Goal: Information Seeking & Learning: Find specific fact

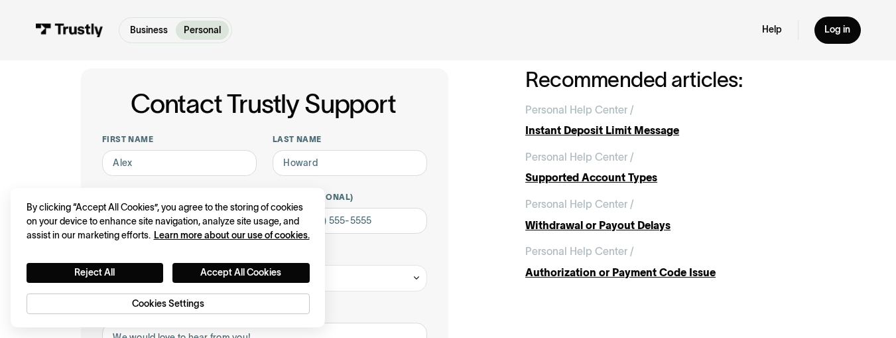
scroll to position [66, 0]
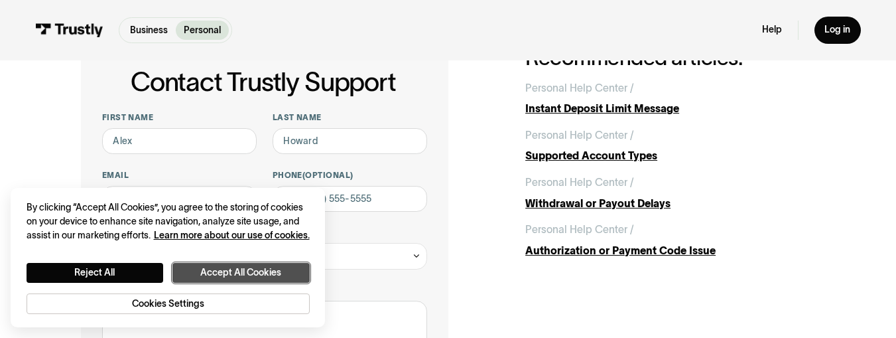
drag, startPoint x: 246, startPoint y: 264, endPoint x: 311, endPoint y: 270, distance: 64.6
click at [246, 264] on button "Accept All Cookies" at bounding box center [241, 273] width 137 height 20
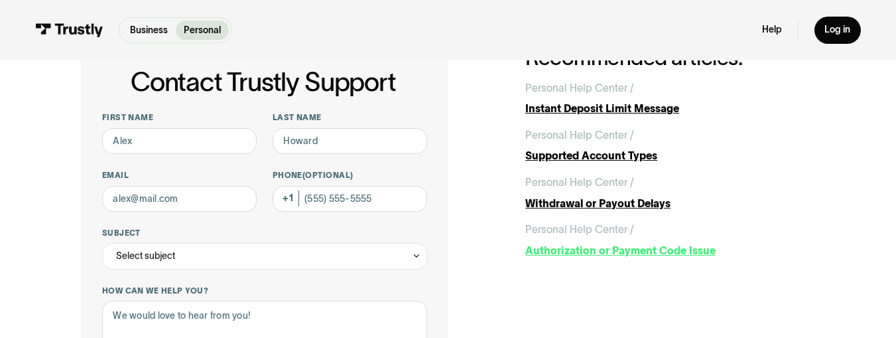
click at [629, 255] on div "Authorization or Payment Code Issue" at bounding box center [671, 251] width 290 height 16
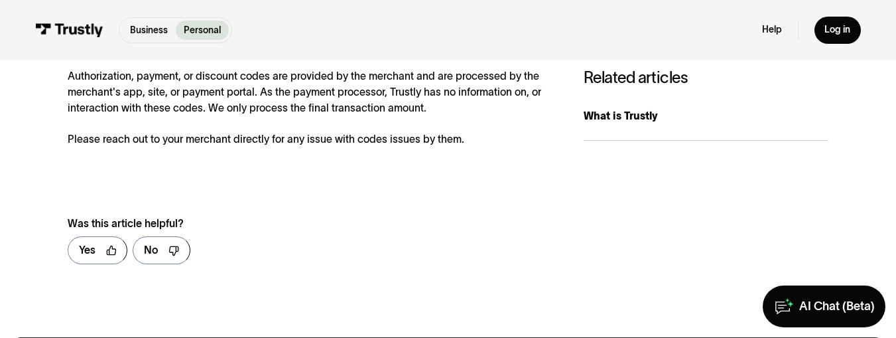
scroll to position [199, 0]
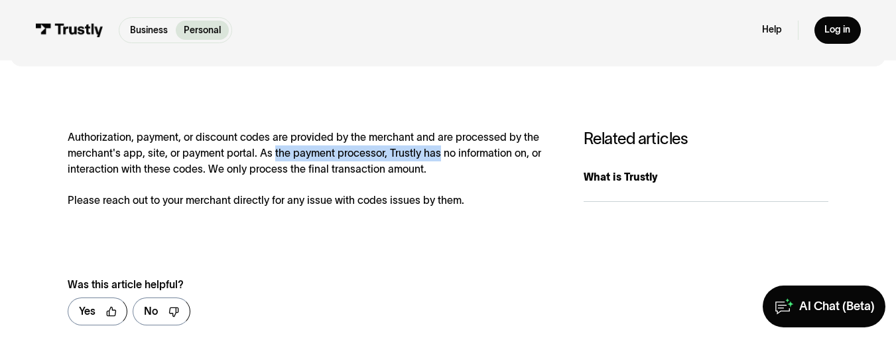
drag, startPoint x: 269, startPoint y: 155, endPoint x: 434, endPoint y: 156, distance: 164.6
click at [434, 156] on div "Authorization, payment, or discount codes are provided by the merchant and are …" at bounding box center [313, 168] width 490 height 79
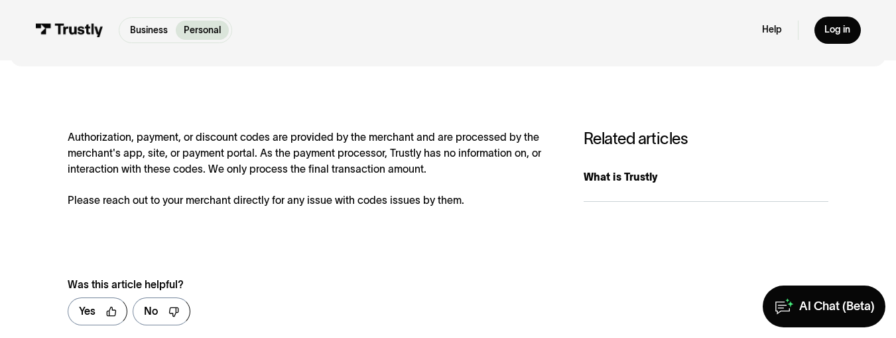
click at [388, 169] on div "Authorization, payment, or discount codes are provided by the merchant and are …" at bounding box center [313, 168] width 490 height 79
drag, startPoint x: 63, startPoint y: 168, endPoint x: 368, endPoint y: 173, distance: 305.3
click at [368, 173] on div "**********" at bounding box center [448, 232] width 875 height 311
click at [249, 195] on div "Authorization, payment, or discount codes are provided by the merchant and are …" at bounding box center [313, 168] width 490 height 79
drag, startPoint x: 448, startPoint y: 202, endPoint x: 492, endPoint y: 200, distance: 44.5
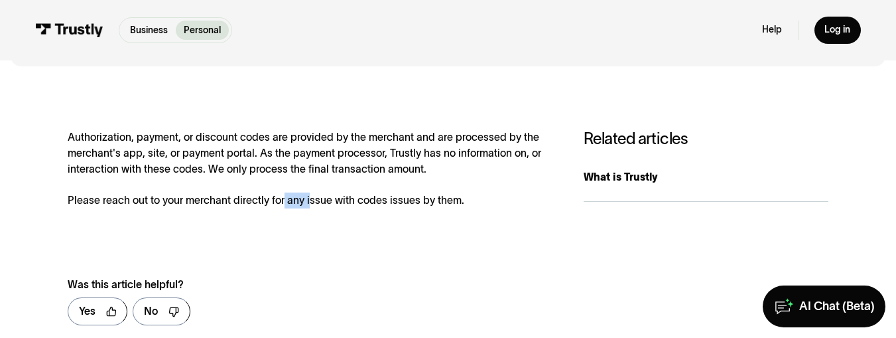
click at [491, 200] on div "Authorization, payment, or discount codes are provided by the merchant and are …" at bounding box center [313, 168] width 490 height 79
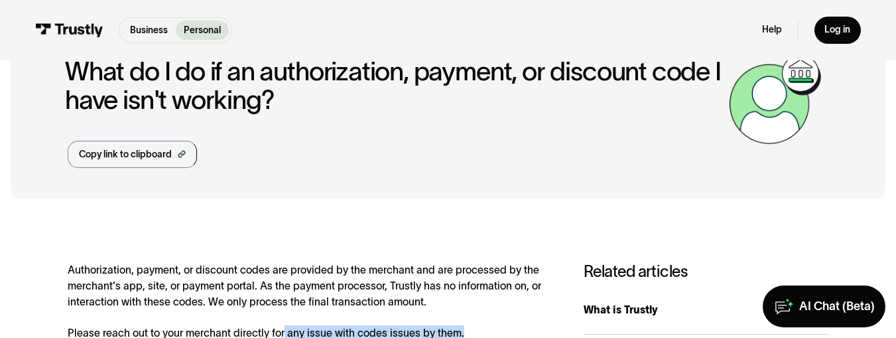
scroll to position [0, 0]
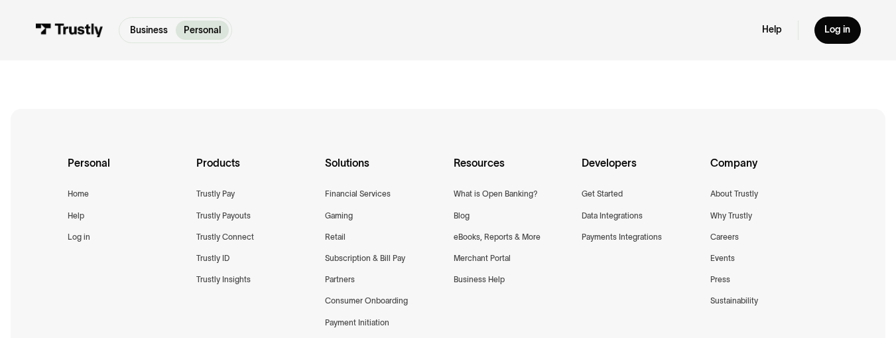
scroll to position [398, 0]
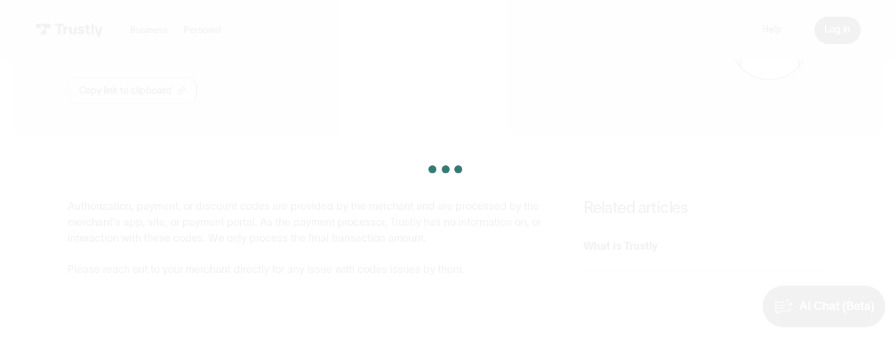
scroll to position [133, 0]
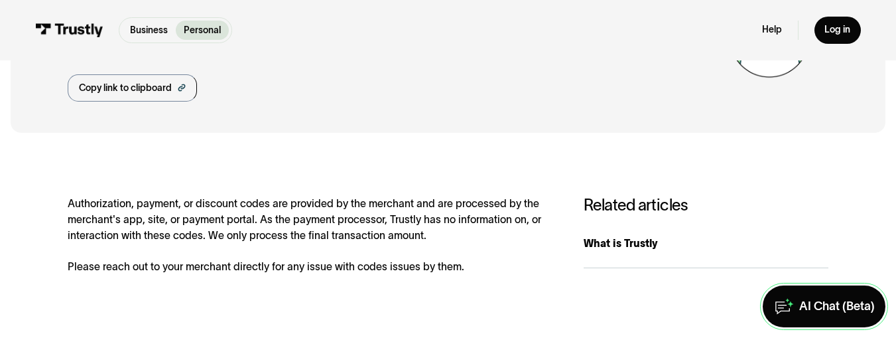
click at [813, 301] on div "AI Chat (Beta)" at bounding box center [838, 306] width 76 height 15
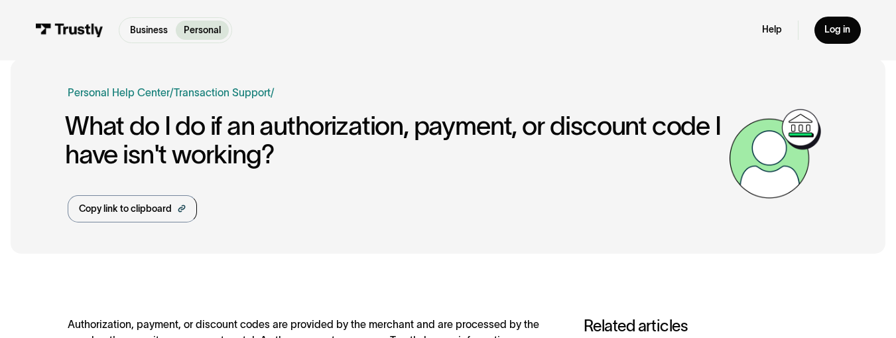
scroll to position [0, 0]
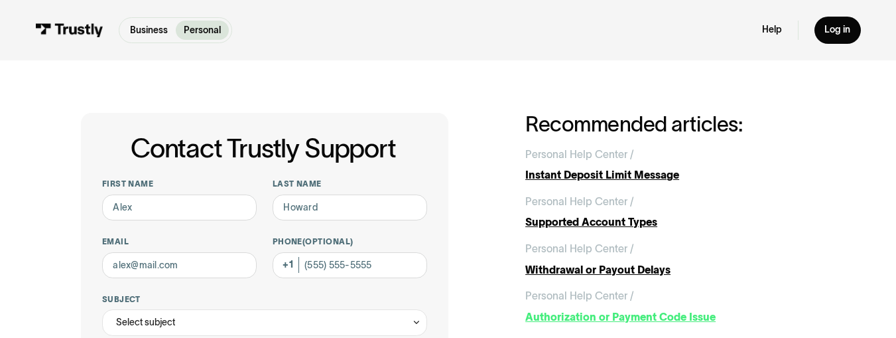
click at [571, 314] on div "Authorization or Payment Code Issue" at bounding box center [671, 317] width 290 height 16
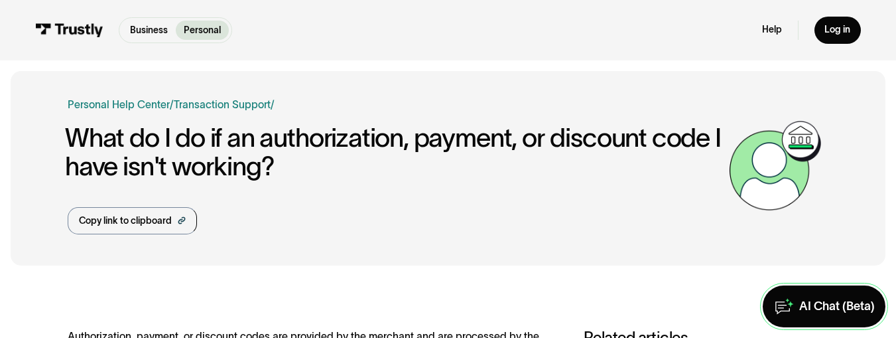
click at [824, 314] on div "AI Chat (Beta)" at bounding box center [838, 306] width 76 height 15
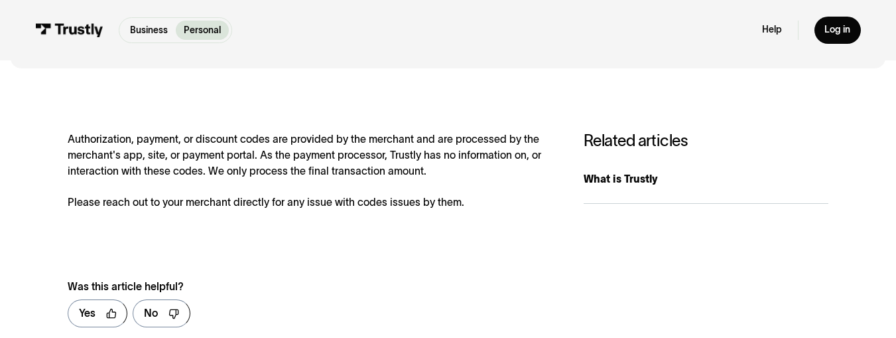
scroll to position [265, 0]
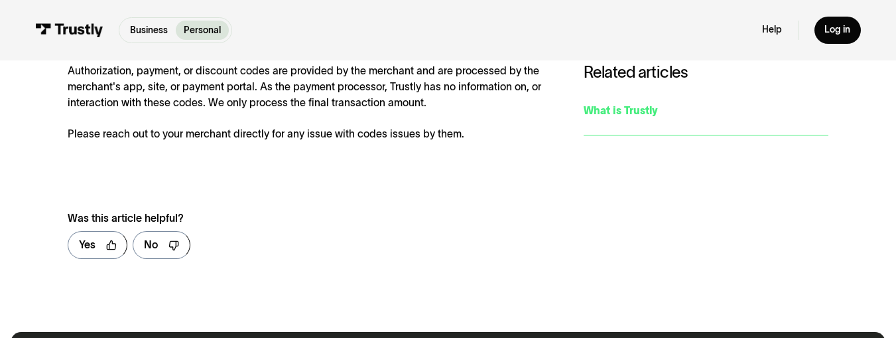
click at [650, 113] on div "What is Trustly" at bounding box center [706, 111] width 245 height 16
